Goal: Task Accomplishment & Management: Complete application form

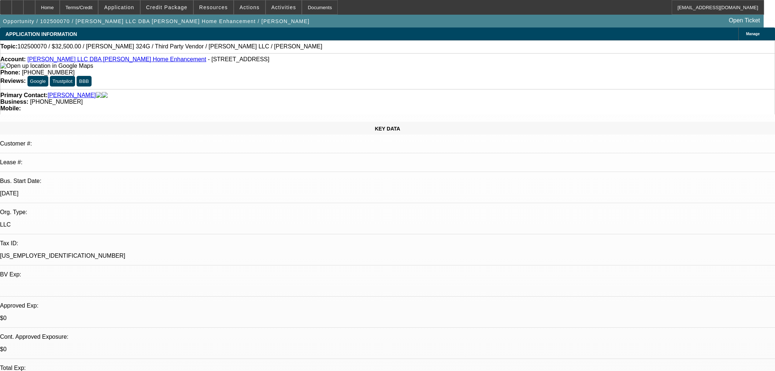
select select "0"
select select "3"
select select "0"
select select "6"
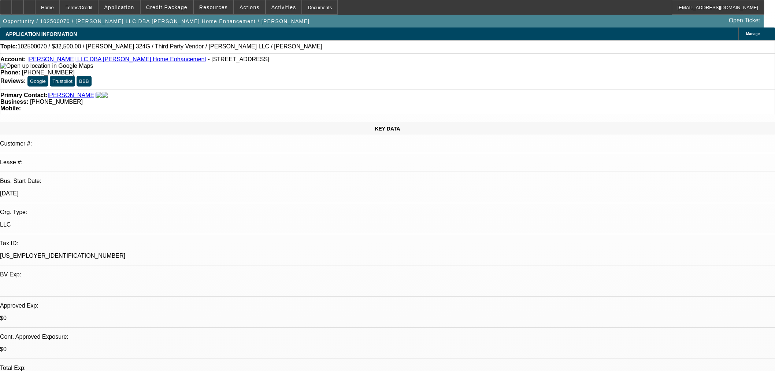
select select "0"
select select "6"
select select "0"
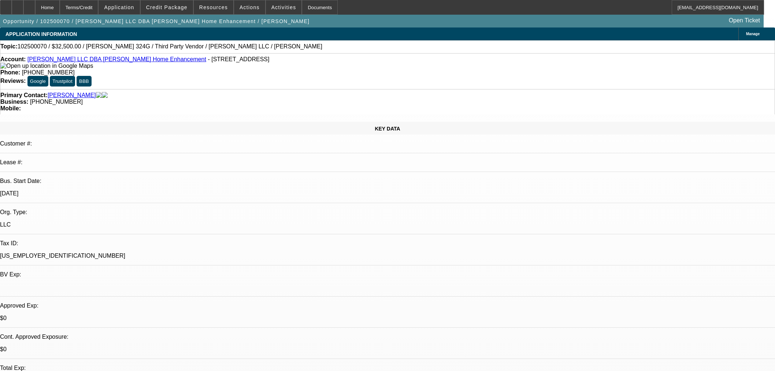
select select "0"
select select "6"
select select "0"
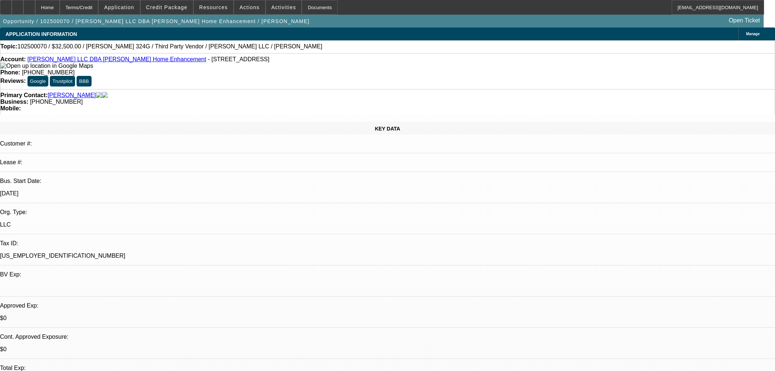
select select "0"
select select "6"
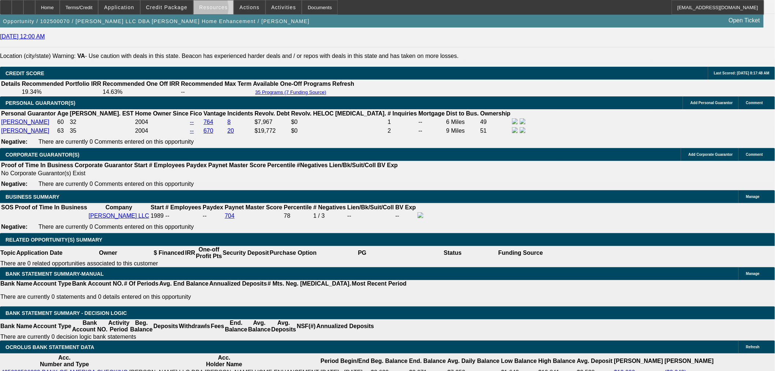
click at [204, 10] on span "Resources" at bounding box center [213, 7] width 29 height 6
click at [179, 9] on div at bounding box center [387, 185] width 775 height 371
click at [179, 9] on span "Credit Package" at bounding box center [166, 7] width 41 height 6
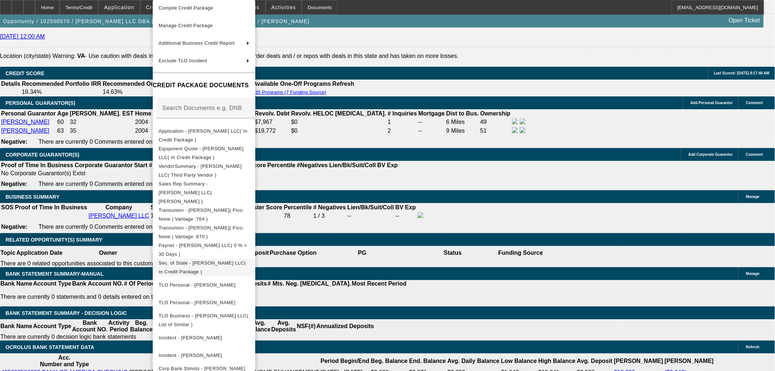
scroll to position [82, 0]
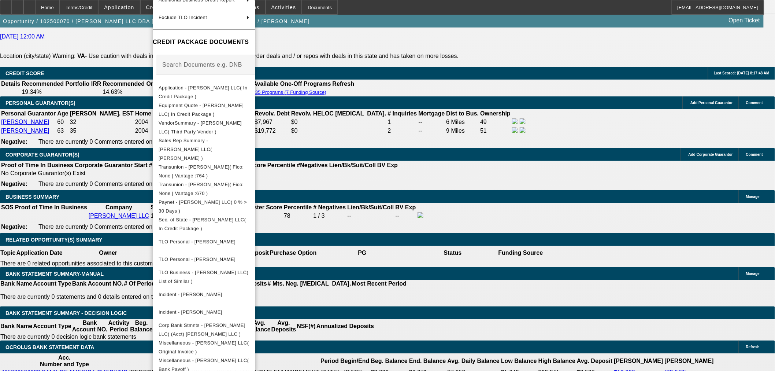
click at [622, 125] on div at bounding box center [387, 185] width 775 height 371
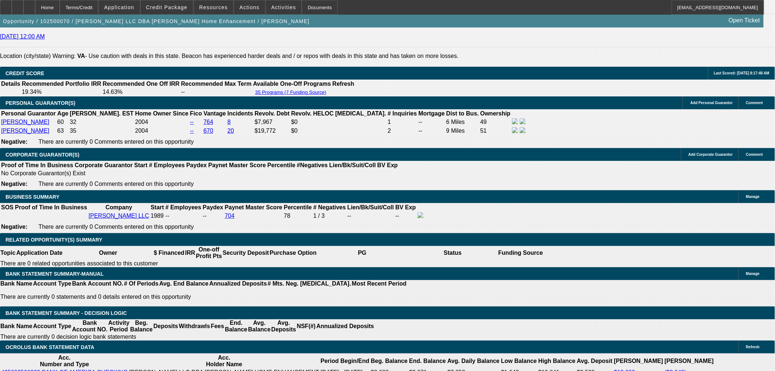
select select "3"
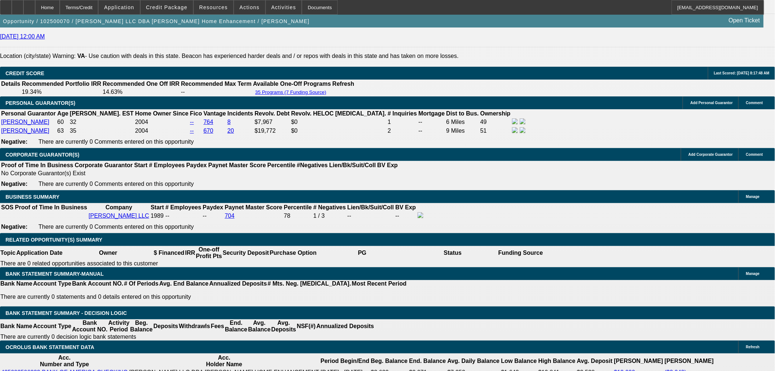
type input "UNKNOWN"
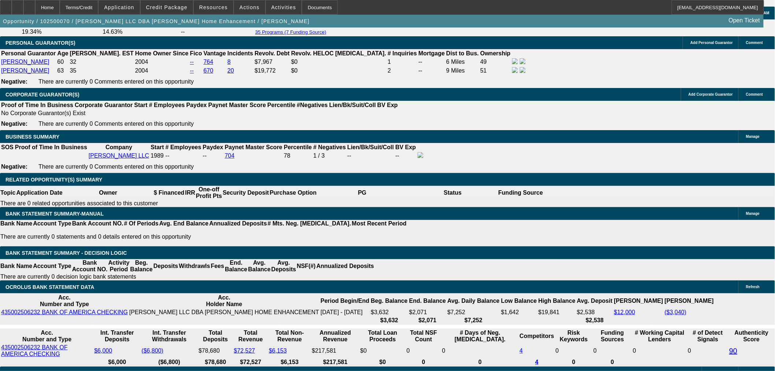
scroll to position [1017, 0]
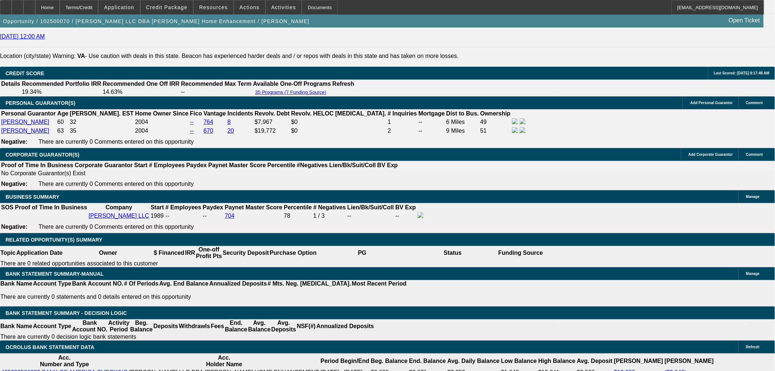
drag, startPoint x: 212, startPoint y: 75, endPoint x: 219, endPoint y: 196, distance: 120.6
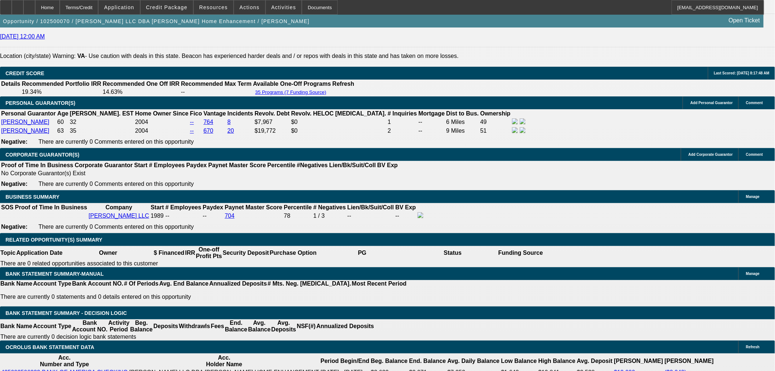
type input "11"
type input "1130"
type input "15.2"
type input "$1,130.00"
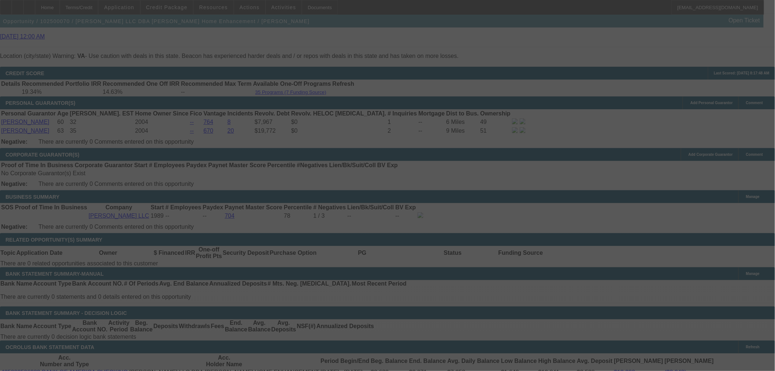
select select "0"
select select "3"
select select "0"
select select "6"
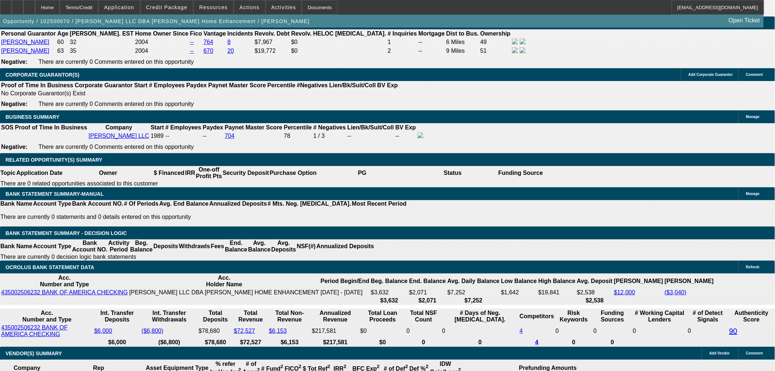
scroll to position [1057, 0]
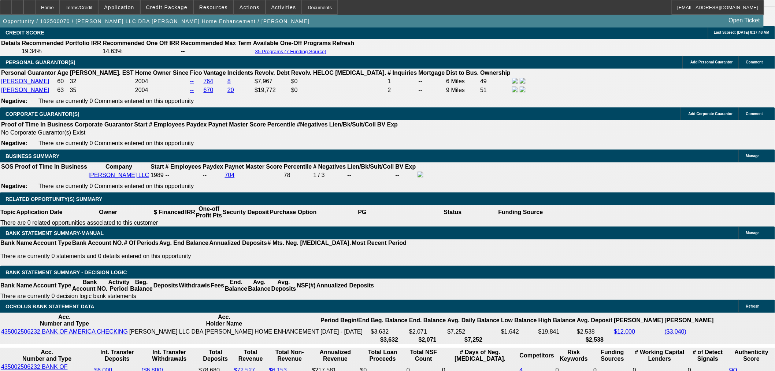
drag, startPoint x: 684, startPoint y: 239, endPoint x: 519, endPoint y: 241, distance: 164.8
copy div "[STREET_ADDRESS] is Business Address"
drag, startPoint x: 610, startPoint y: 173, endPoint x: 603, endPoint y: 159, distance: 16.0
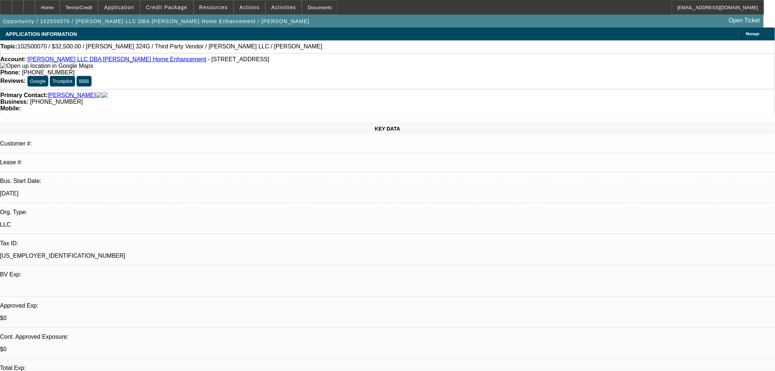
select select "0"
select select "3"
select select "0"
select select "6"
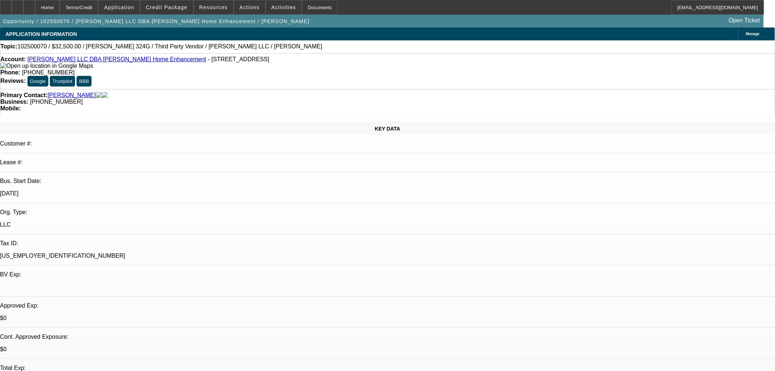
select select "0"
select select "6"
select select "0"
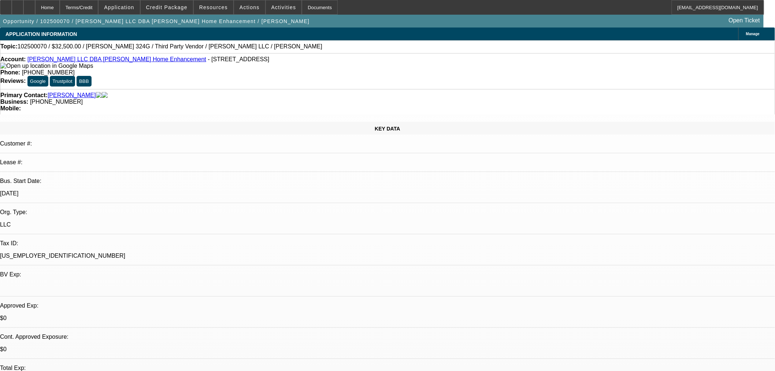
select select "0"
select select "6"
select select "0"
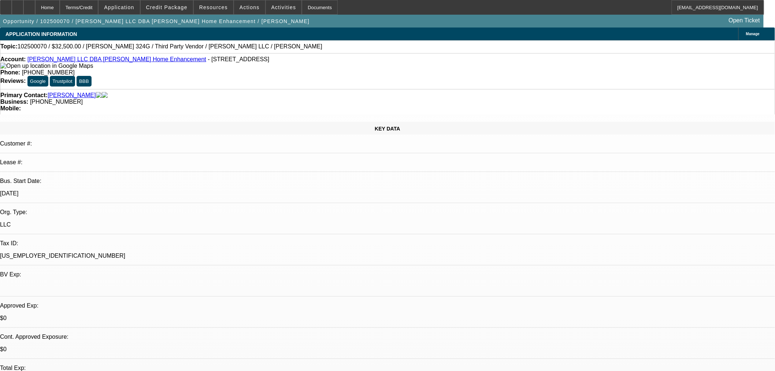
select select "0"
select select "6"
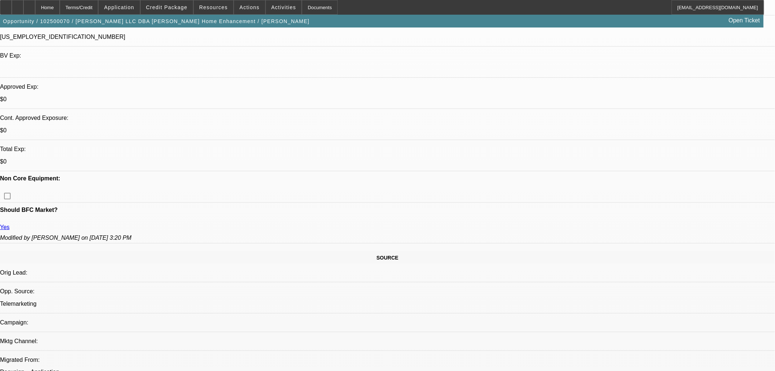
scroll to position [244, 0]
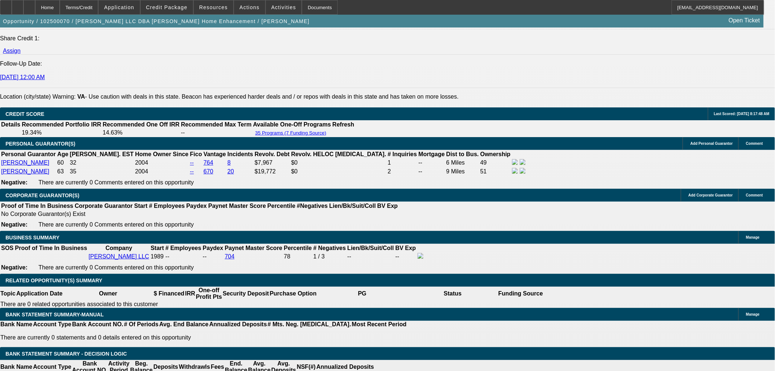
scroll to position [1018, 0]
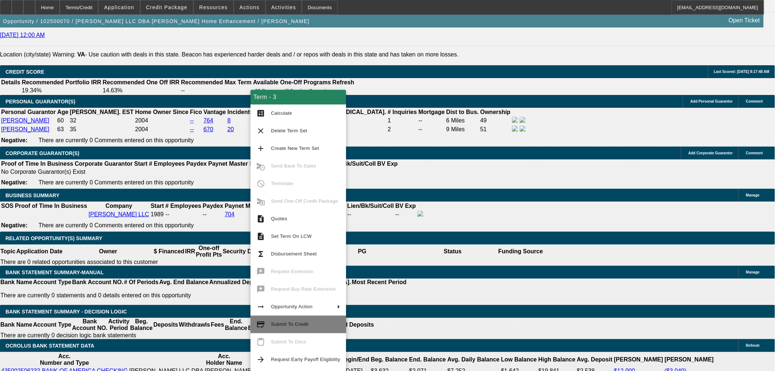
click at [297, 327] on span "Submit To Credit" at bounding box center [305, 324] width 69 height 9
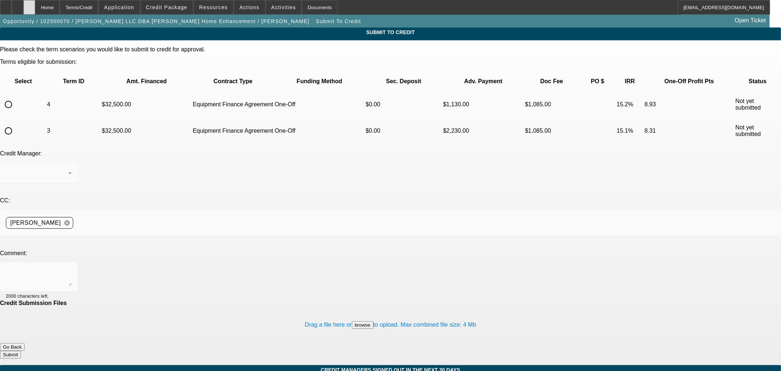
click at [29, 5] on icon at bounding box center [29, 5] width 0 height 0
click at [16, 123] on input "radio" at bounding box center [8, 130] width 15 height 15
radio input "true"
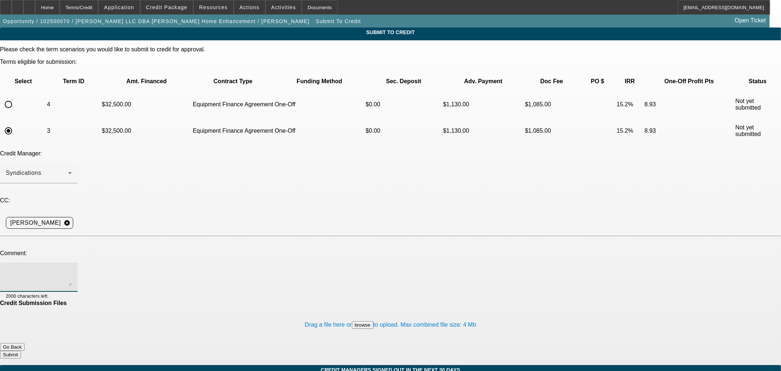
click at [72, 262] on div at bounding box center [39, 276] width 66 height 29
paste textarea "[STREET_ADDRESS] is Business Address"
click at [350, 150] on div "Credit Manager: Syndications" at bounding box center [390, 170] width 781 height 41
click at [72, 268] on textarea "[STREET_ADDRESS] is Business Address" at bounding box center [39, 277] width 66 height 18
type textarea "[STREET_ADDRESS] is Business Address. BOS in file. Seller is still financing eq…"
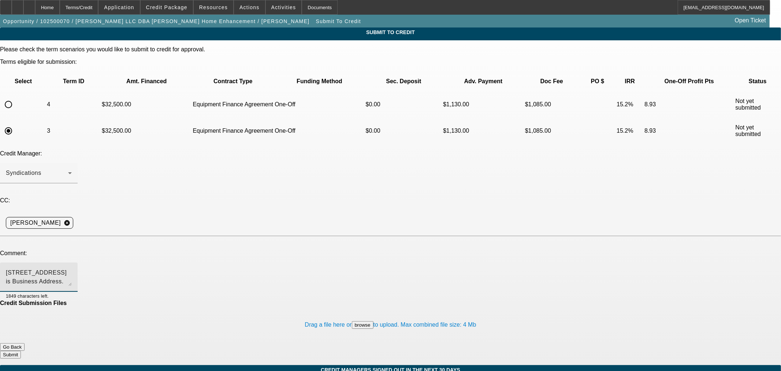
click at [21, 350] on button "Submit" at bounding box center [10, 354] width 21 height 8
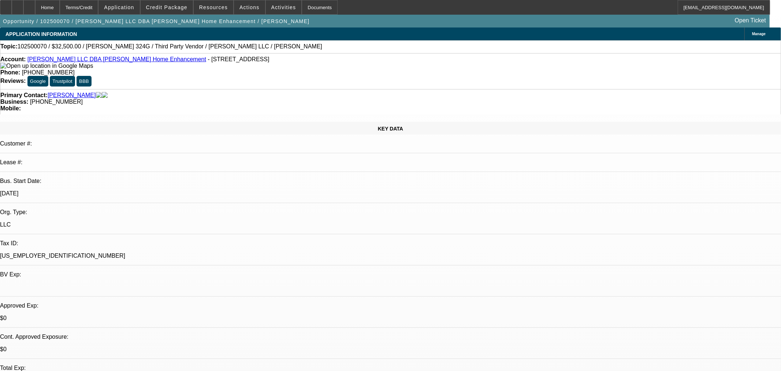
select select "0"
select select "3"
select select "0"
select select "6"
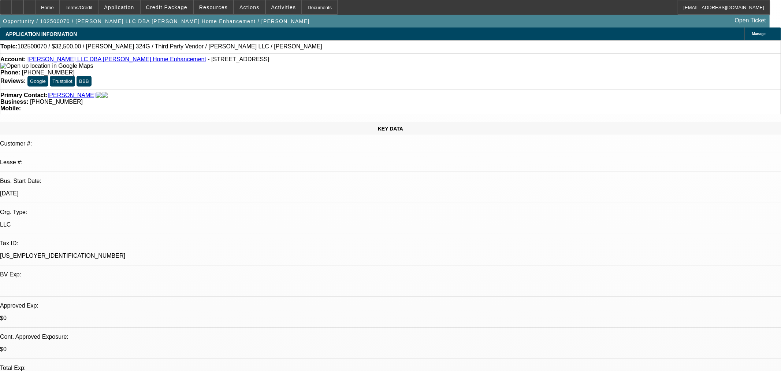
select select "0"
select select "3"
select select "0"
select select "6"
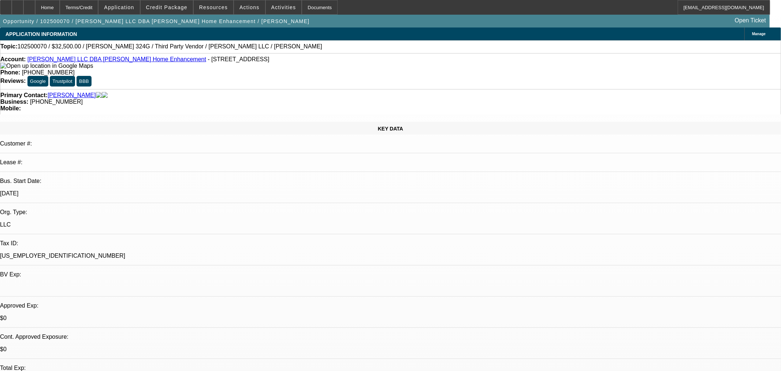
select select "0"
select select "6"
select select "0"
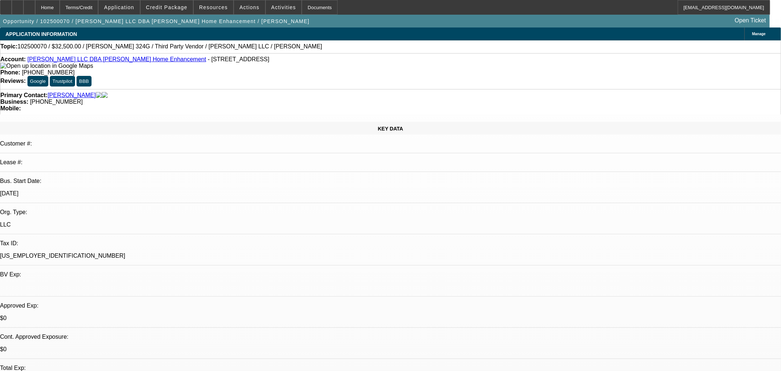
select select "0"
select select "6"
